Goal: Task Accomplishment & Management: Manage account settings

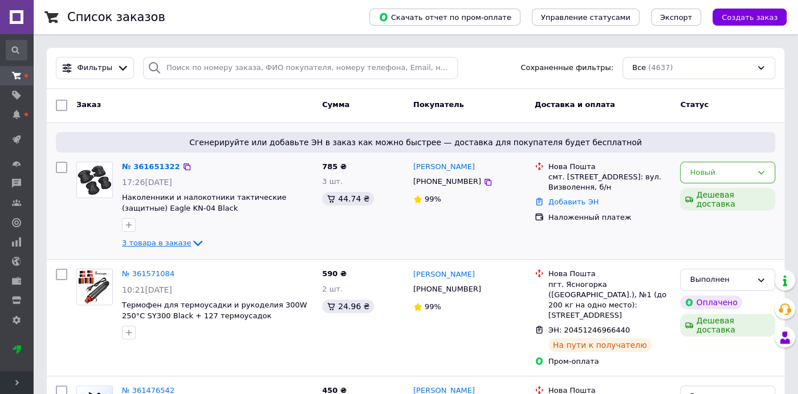
click at [191, 243] on icon at bounding box center [198, 243] width 14 height 14
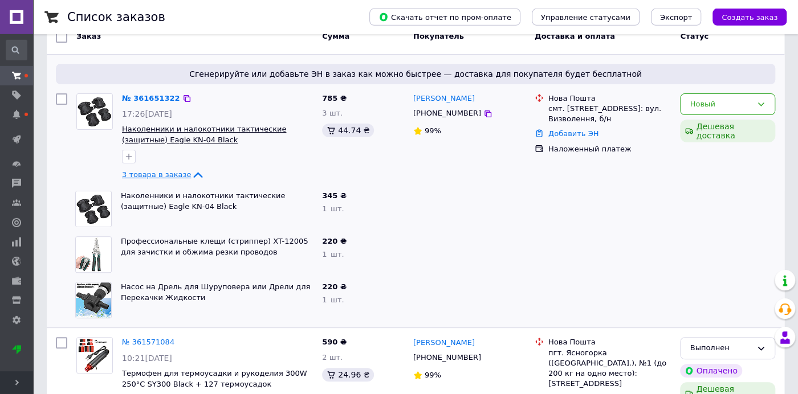
scroll to position [60, 0]
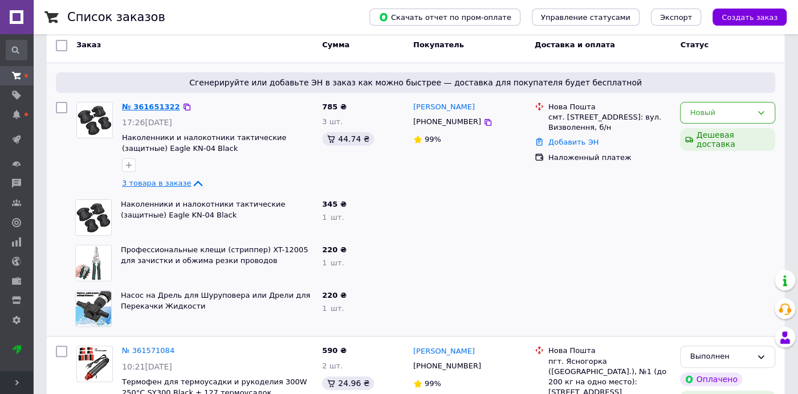
click at [144, 107] on link "№ 361651322" at bounding box center [151, 107] width 58 height 9
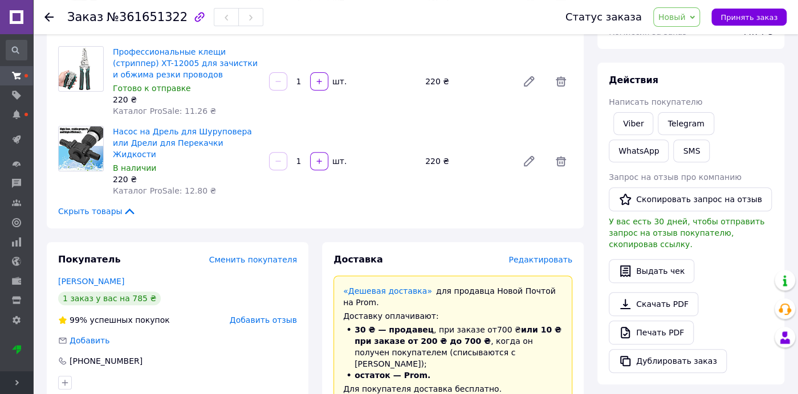
scroll to position [240, 0]
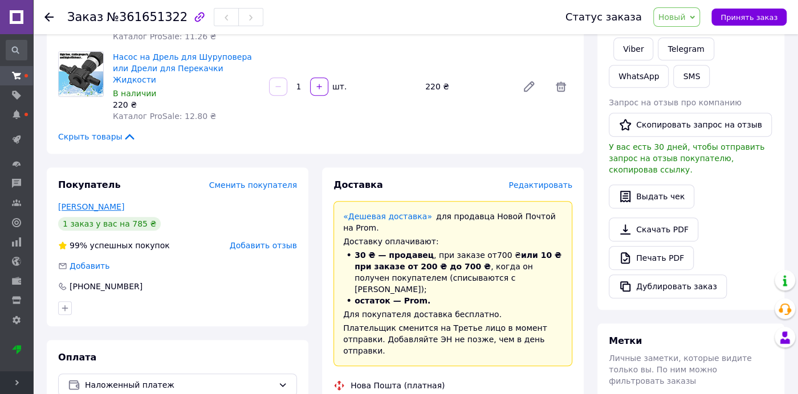
click at [103, 202] on link "Бочаров Артем" at bounding box center [91, 206] width 66 height 9
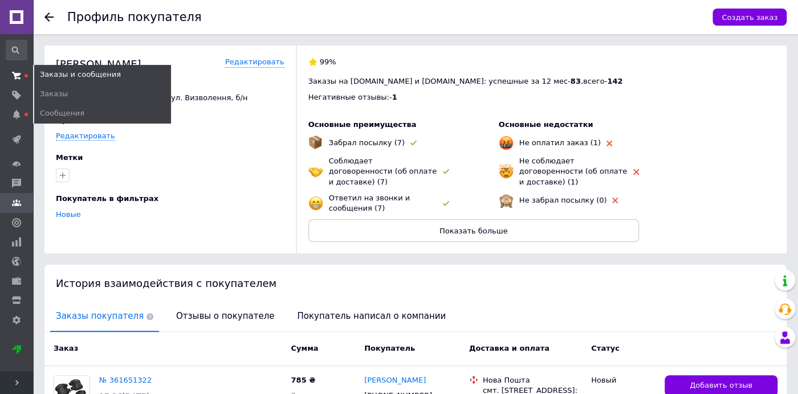
click at [17, 70] on link "Заказы и сообщения" at bounding box center [16, 75] width 33 height 19
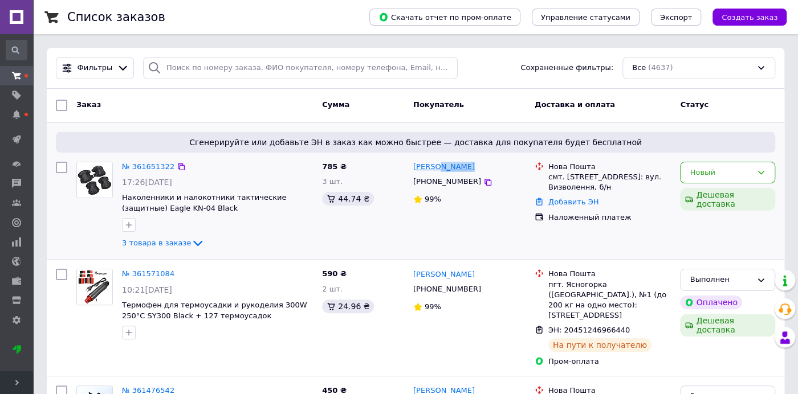
drag, startPoint x: 468, startPoint y: 164, endPoint x: 438, endPoint y: 165, distance: 30.8
click at [438, 165] on div "Артем Бочаров" at bounding box center [469, 167] width 115 height 13
copy link "Бочаров"
